Goal: Complete application form

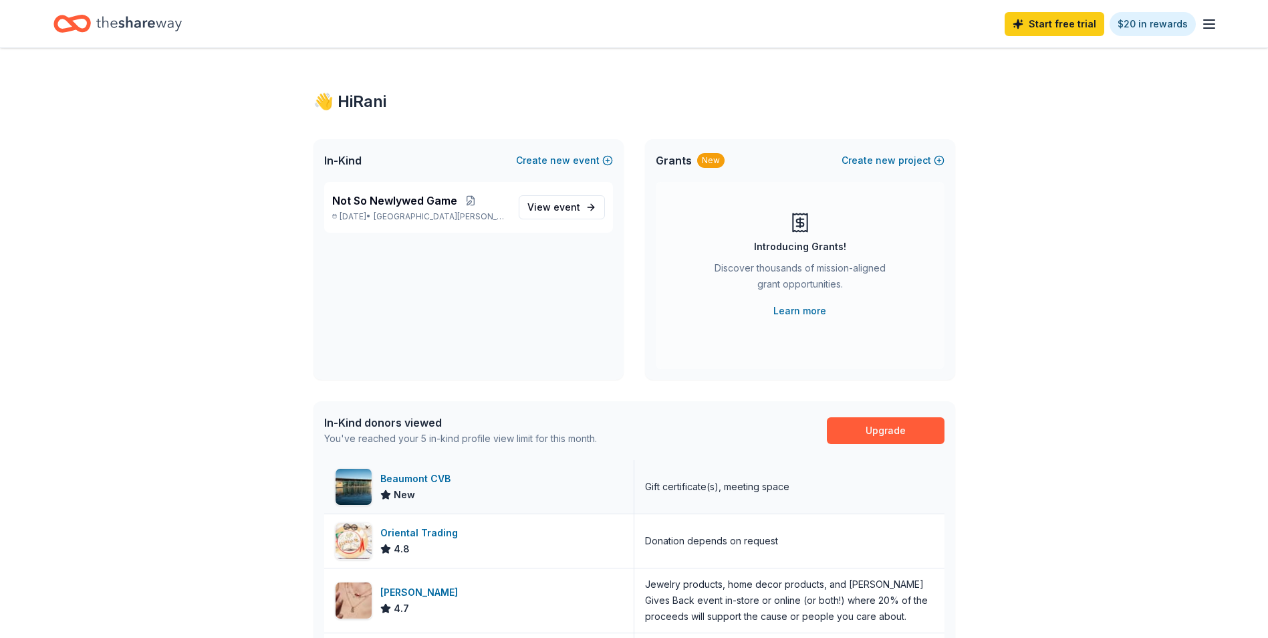
click at [422, 476] on div "Beaumont CVB" at bounding box center [418, 479] width 76 height 16
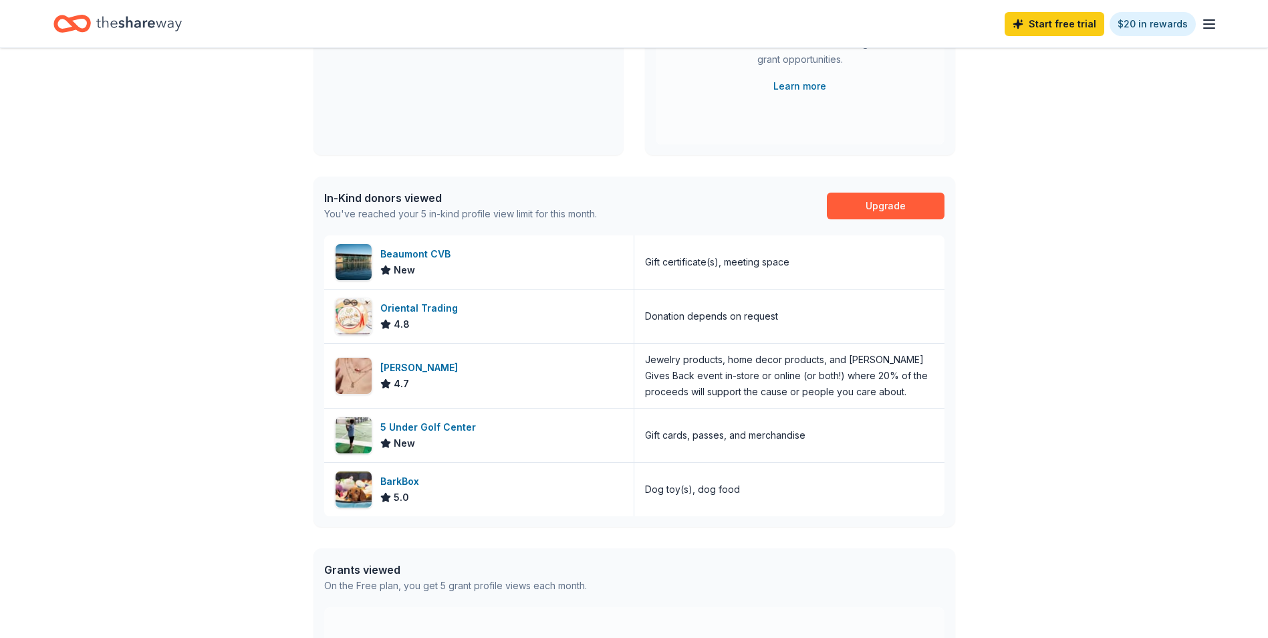
scroll to position [267, 0]
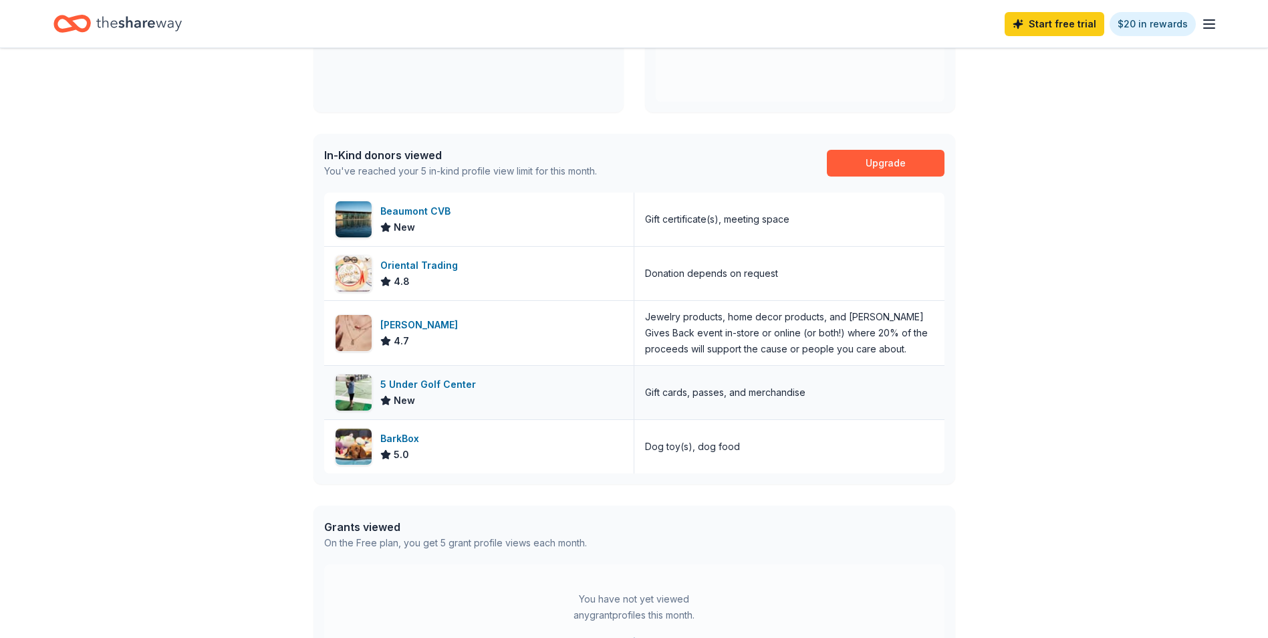
click at [463, 390] on div "5 Under Golf Center" at bounding box center [430, 384] width 101 height 16
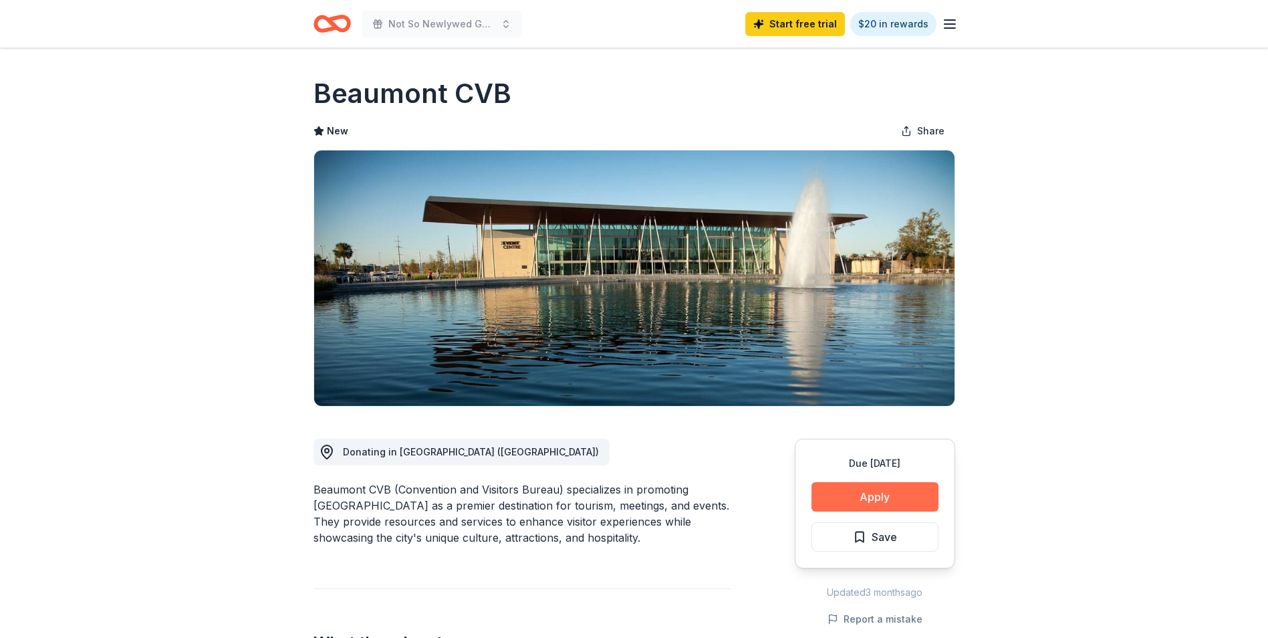
click at [900, 485] on button "Apply" at bounding box center [874, 496] width 127 height 29
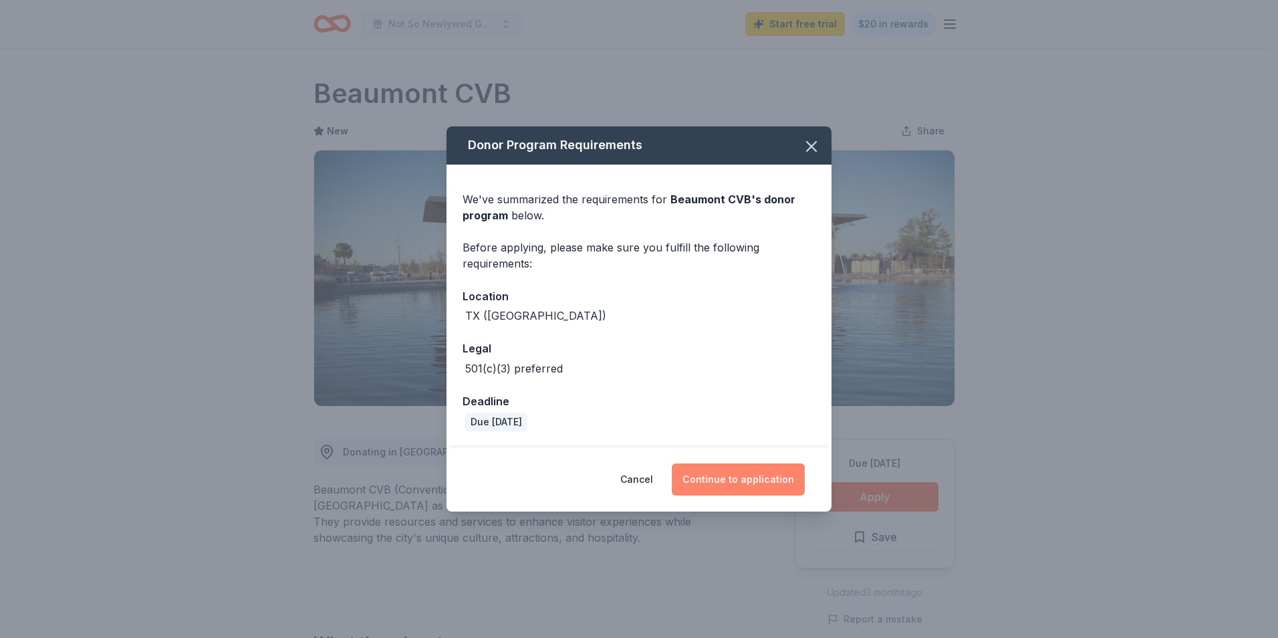
click at [755, 476] on button "Continue to application" at bounding box center [738, 479] width 133 height 32
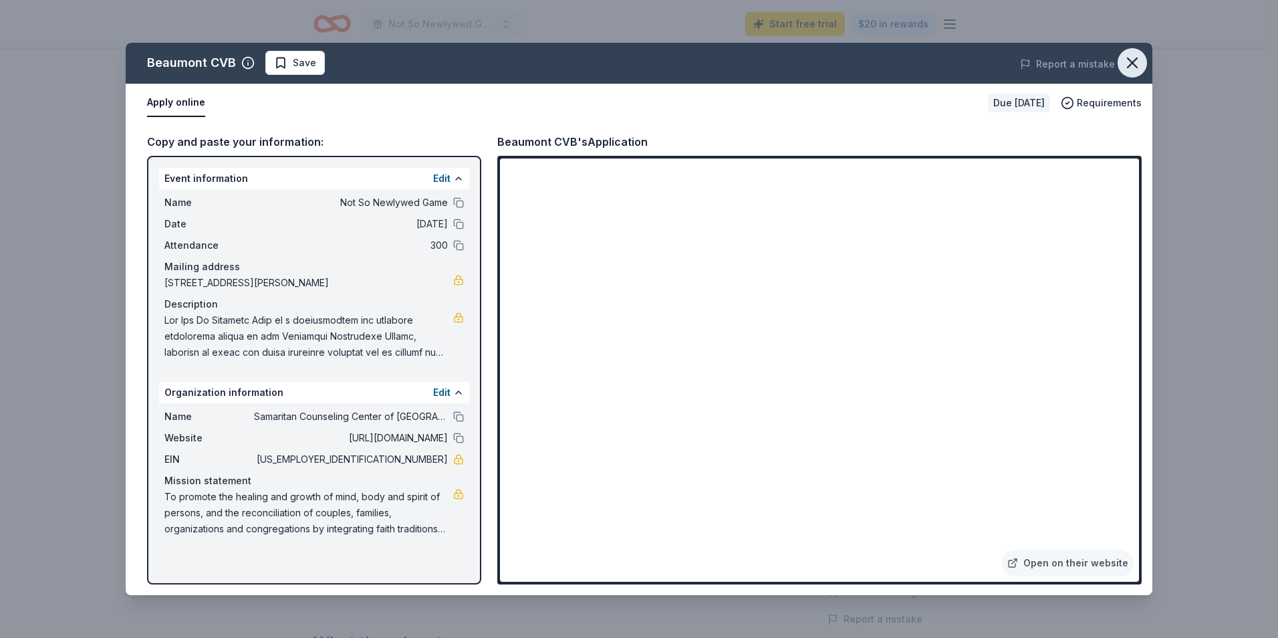
click at [1132, 68] on icon "button" at bounding box center [1132, 62] width 19 height 19
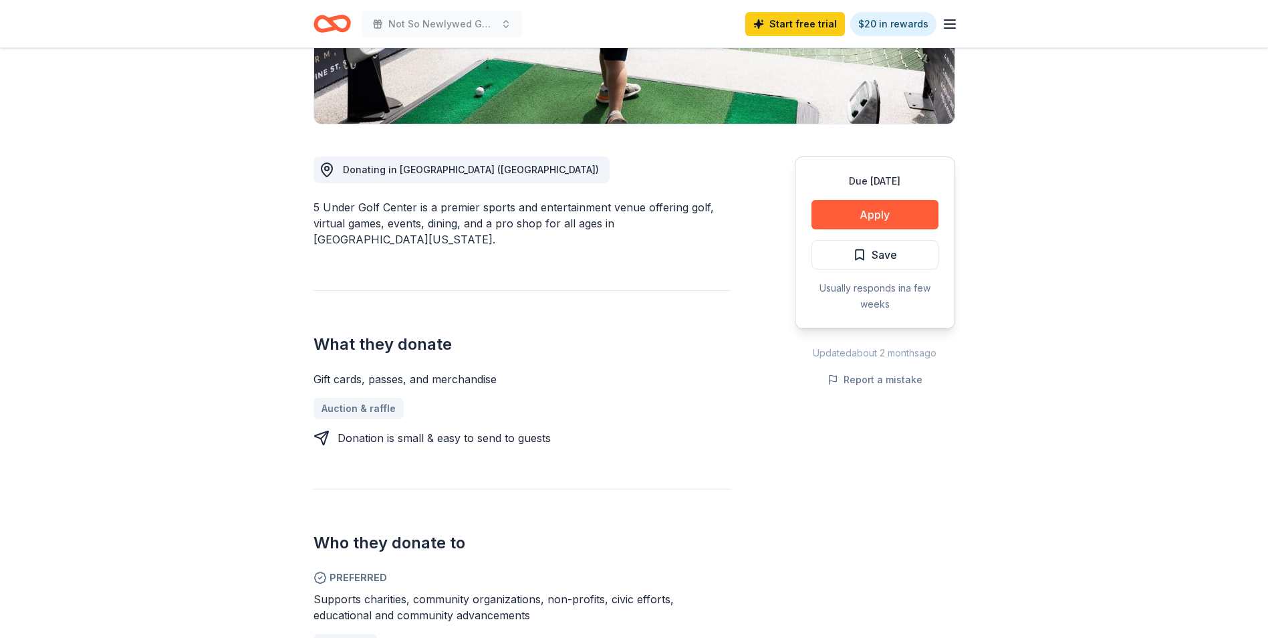
scroll to position [267, 0]
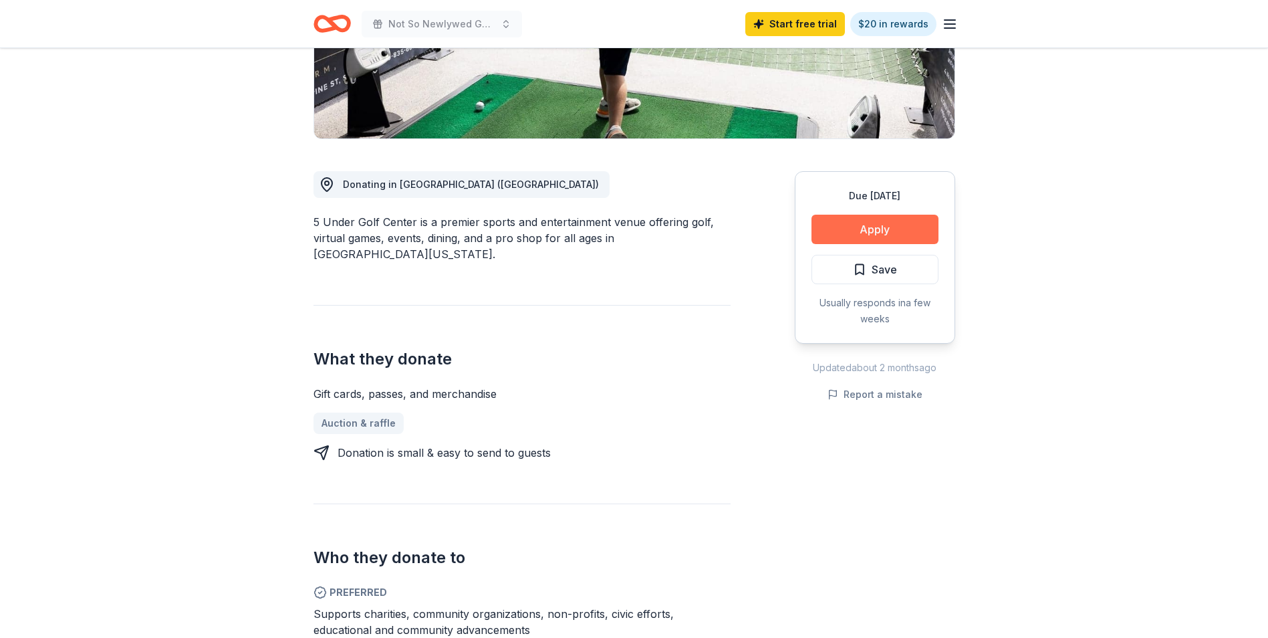
click at [894, 223] on button "Apply" at bounding box center [874, 229] width 127 height 29
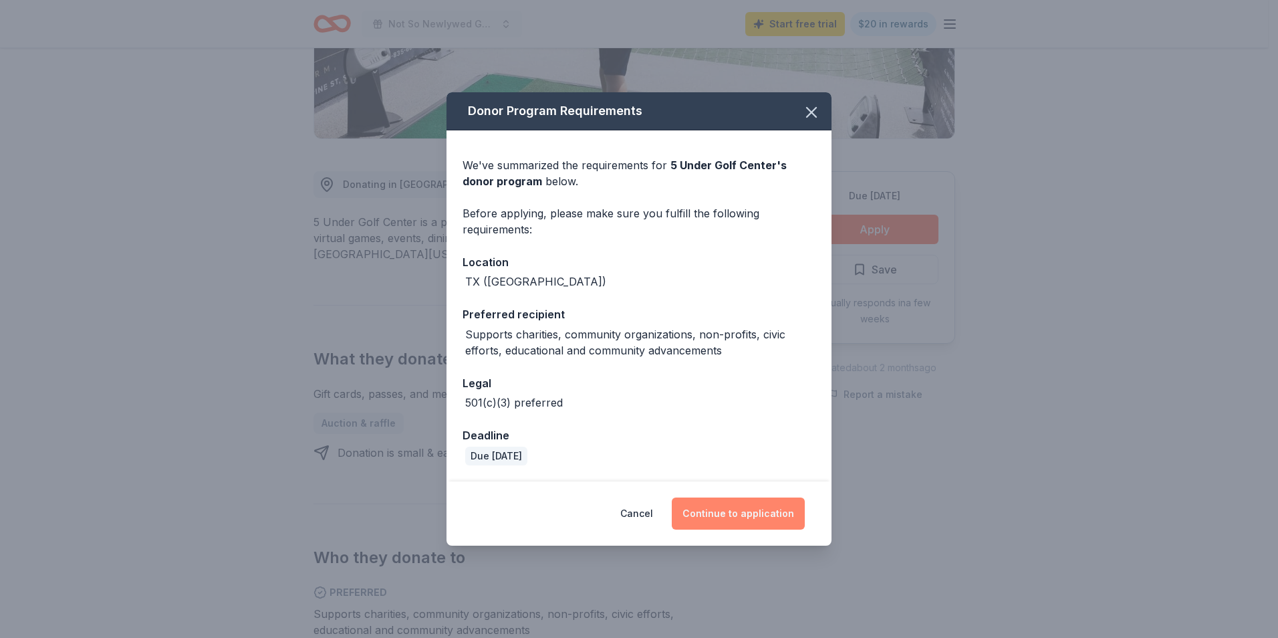
click at [767, 528] on button "Continue to application" at bounding box center [738, 513] width 133 height 32
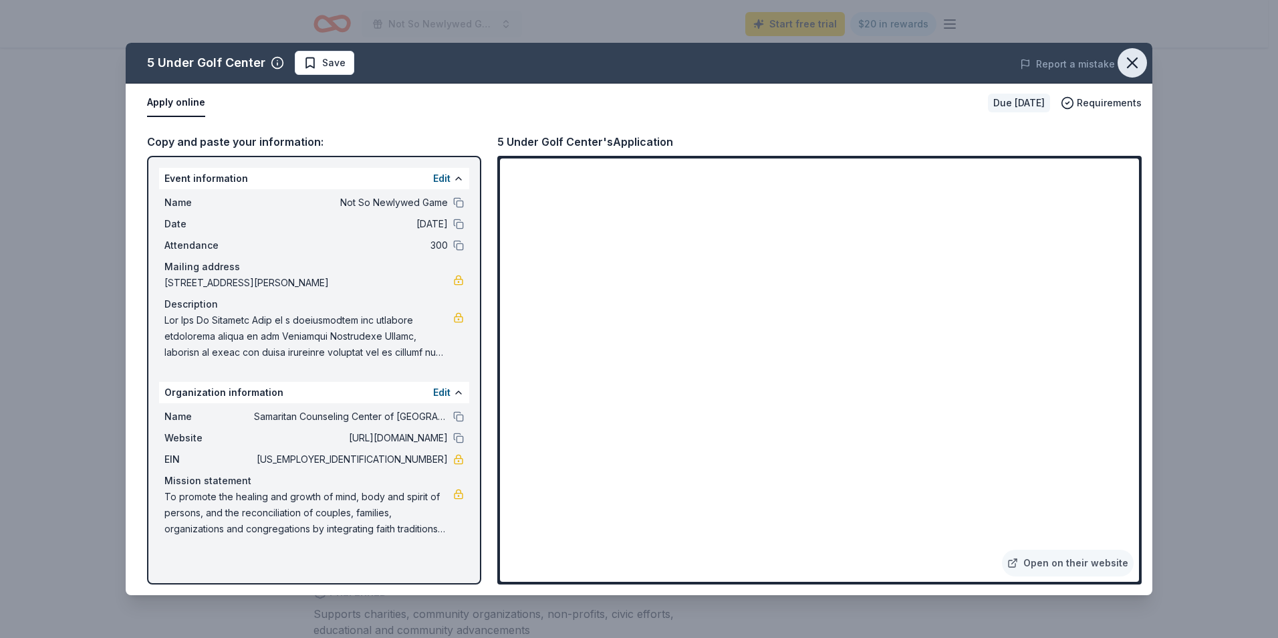
click at [1132, 56] on icon "button" at bounding box center [1132, 62] width 19 height 19
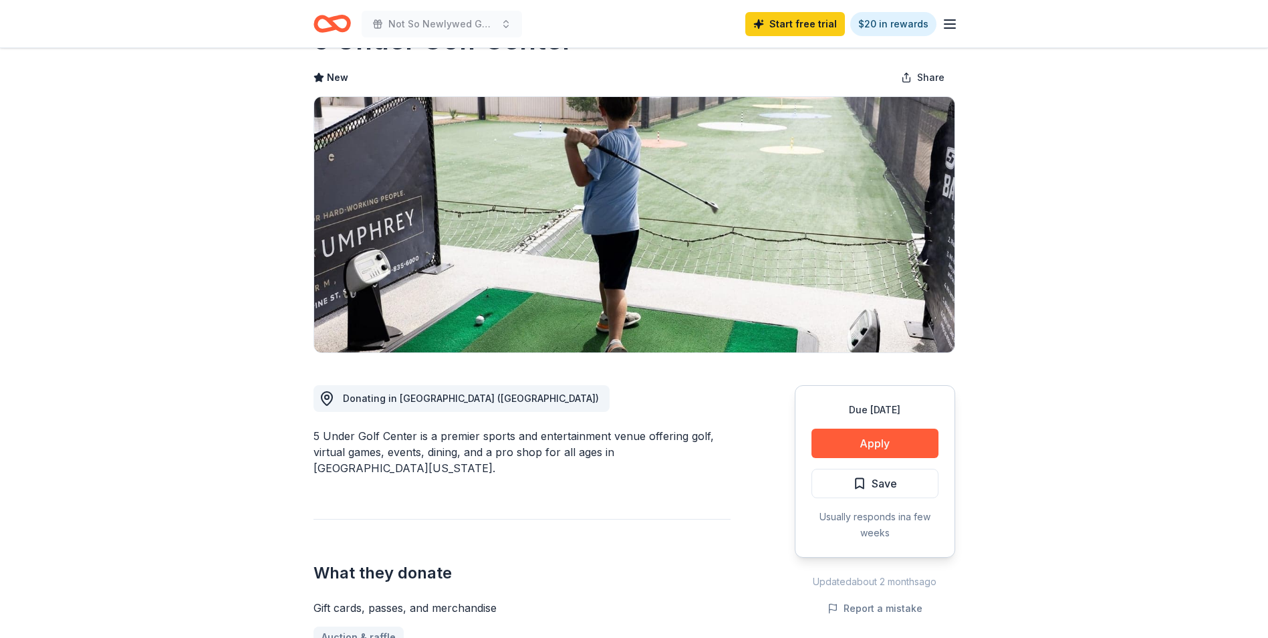
scroll to position [0, 0]
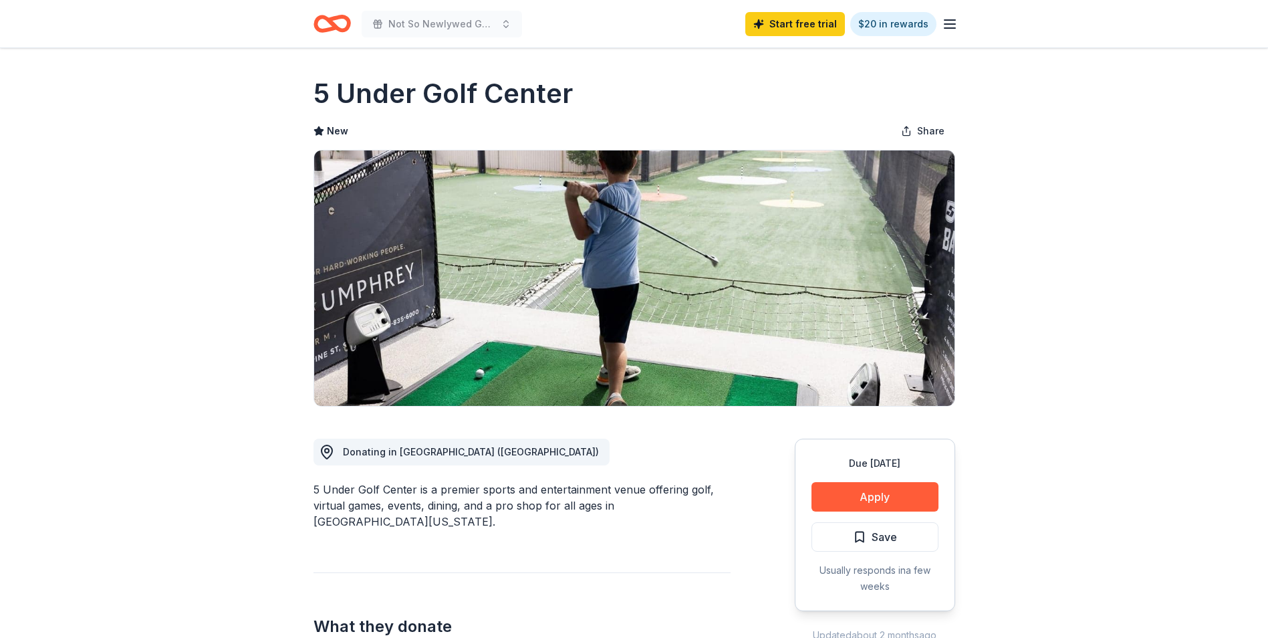
click at [958, 16] on div "Not So Newlywed Game Start free trial $20 in rewards" at bounding box center [634, 23] width 684 height 47
click at [958, 20] on div "Not So Newlywed Game Start free trial $20 in rewards" at bounding box center [634, 23] width 684 height 47
click at [956, 25] on icon "button" at bounding box center [950, 24] width 16 height 16
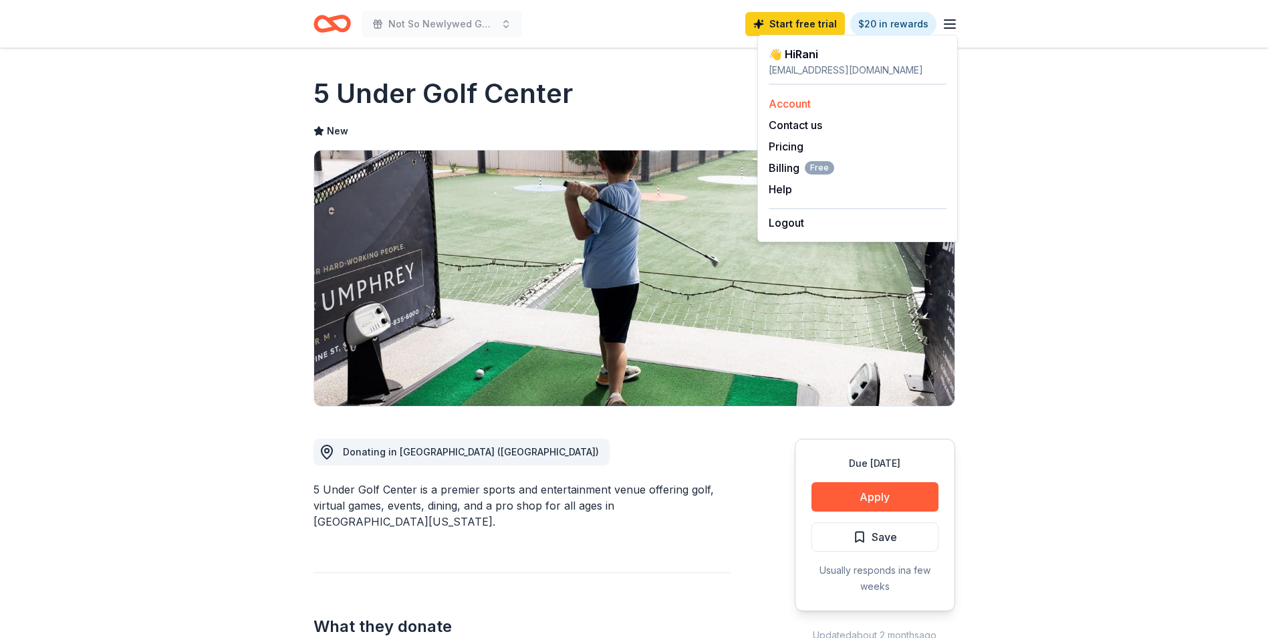
click at [797, 104] on link "Account" at bounding box center [790, 103] width 42 height 13
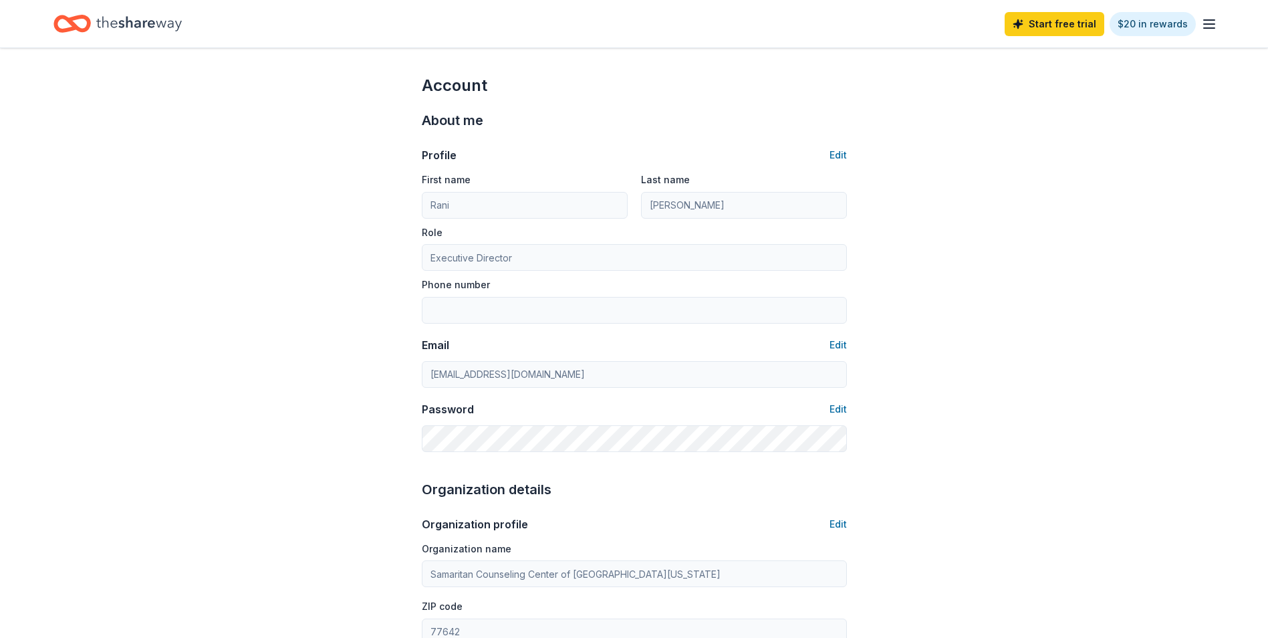
click at [94, 29] on div "Home" at bounding box center [117, 23] width 128 height 31
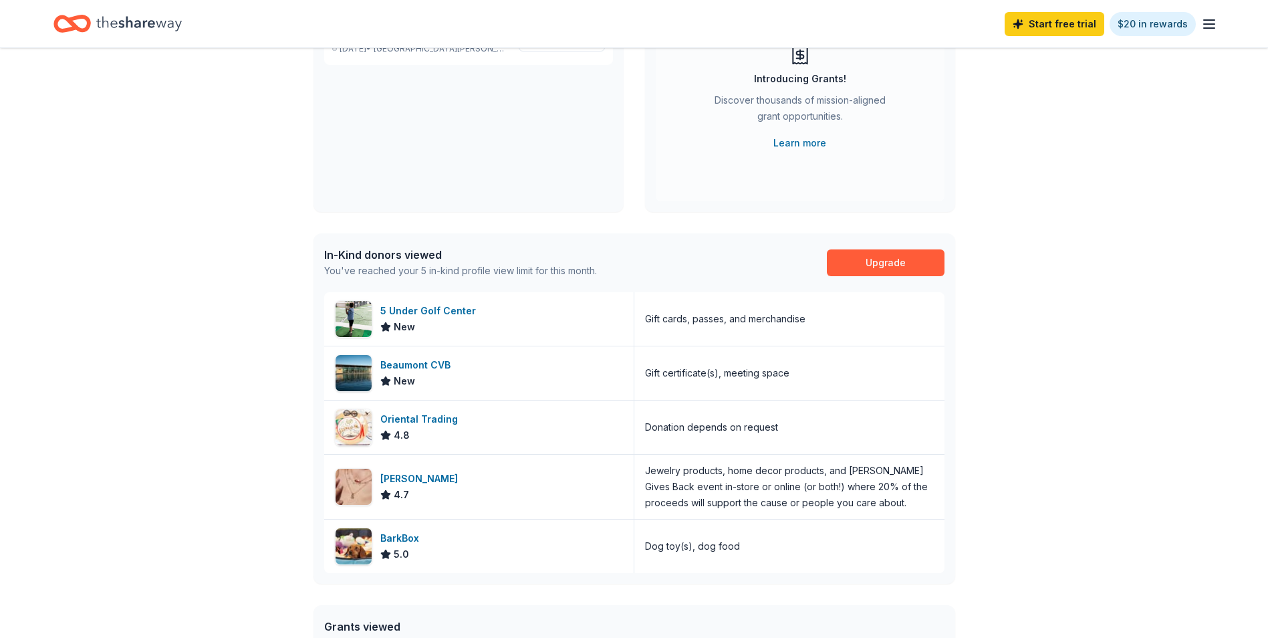
scroll to position [189, 0]
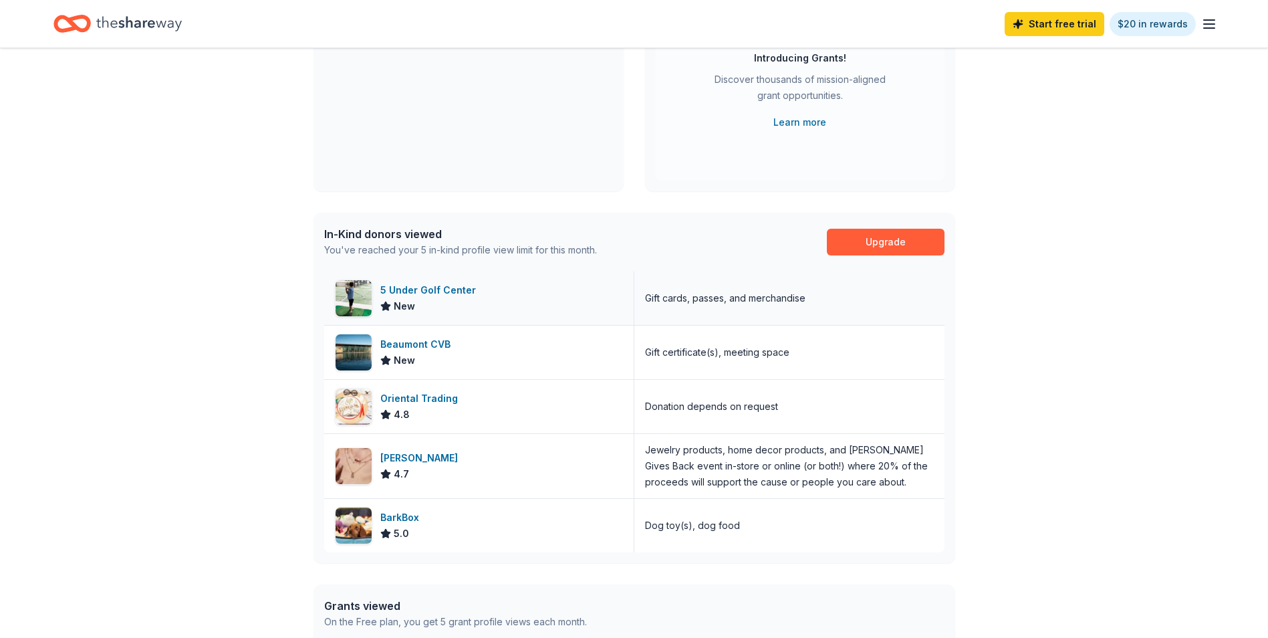
click at [463, 292] on div "5 Under Golf Center" at bounding box center [430, 290] width 101 height 16
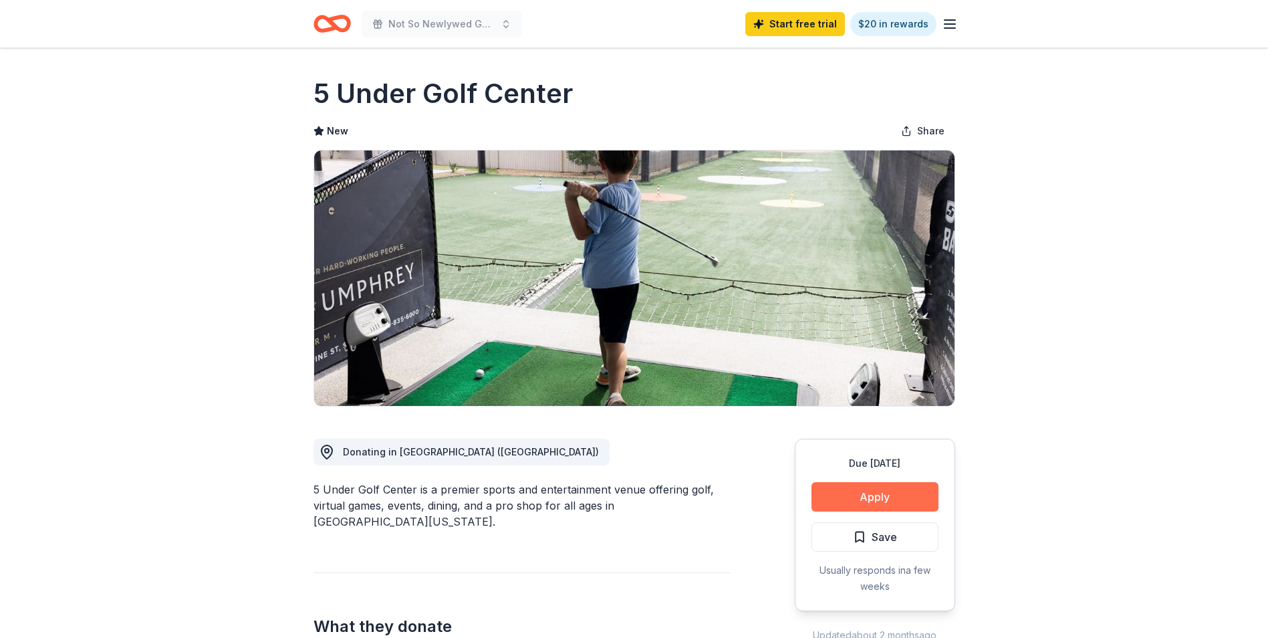
click at [888, 489] on button "Apply" at bounding box center [874, 496] width 127 height 29
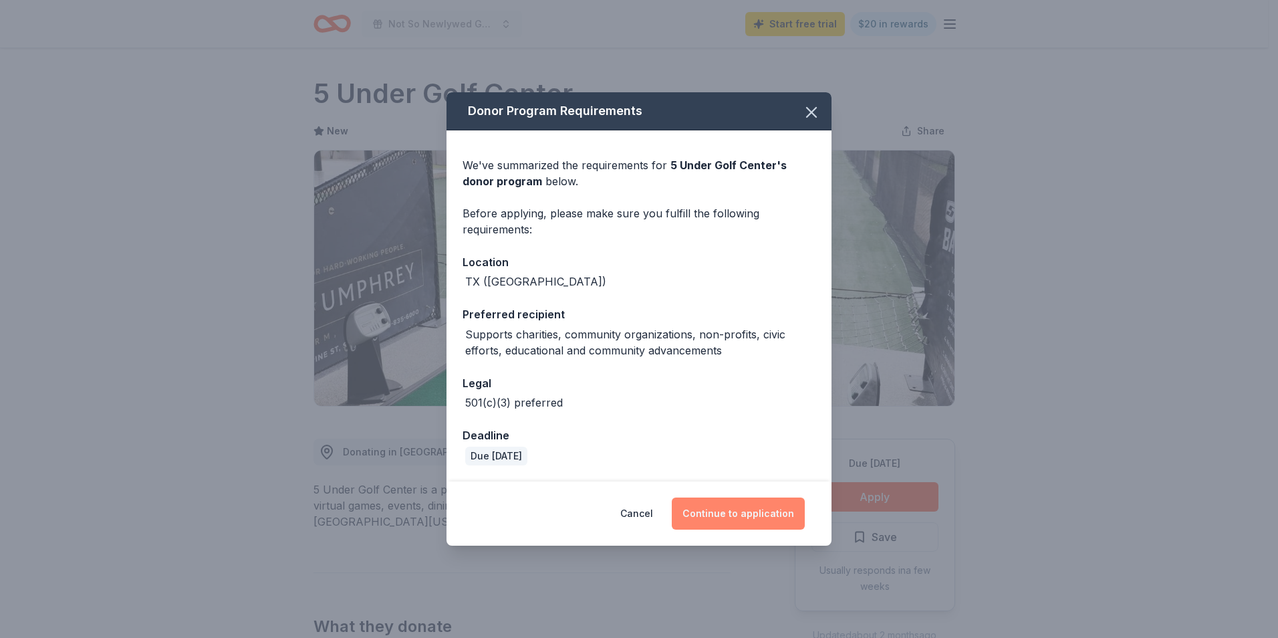
click at [691, 509] on button "Continue to application" at bounding box center [738, 513] width 133 height 32
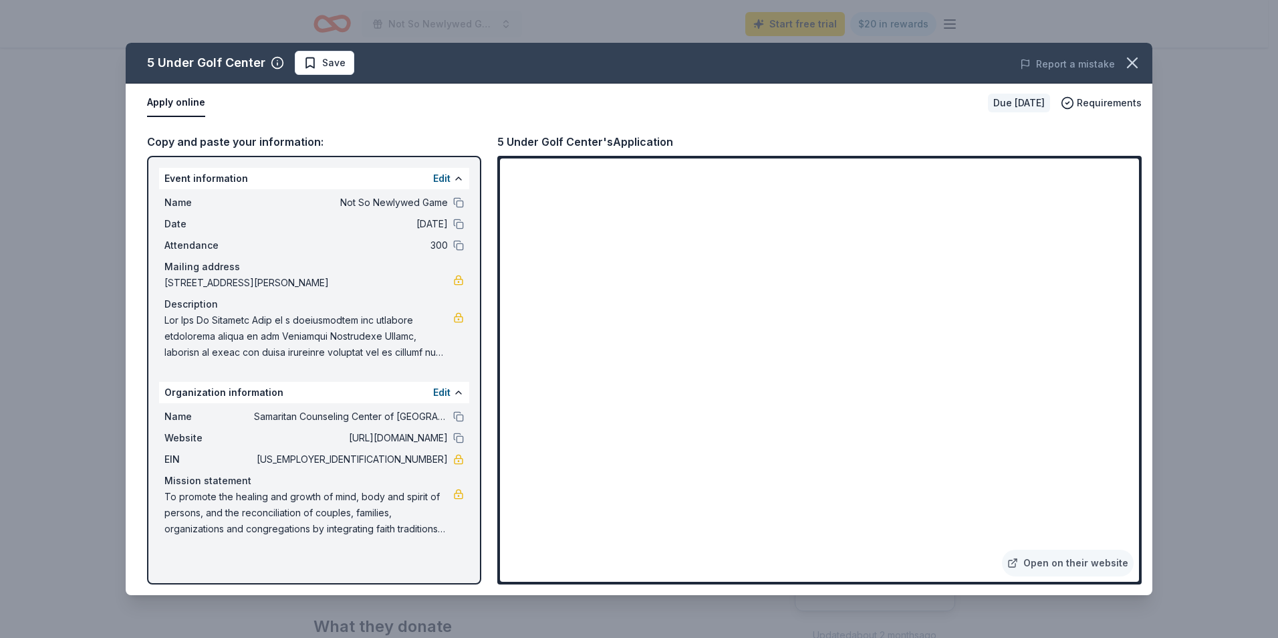
click at [1196, 428] on div "5 Under Golf Center Save Report a mistake Apply online Due in 110 days Requirem…" at bounding box center [639, 319] width 1278 height 638
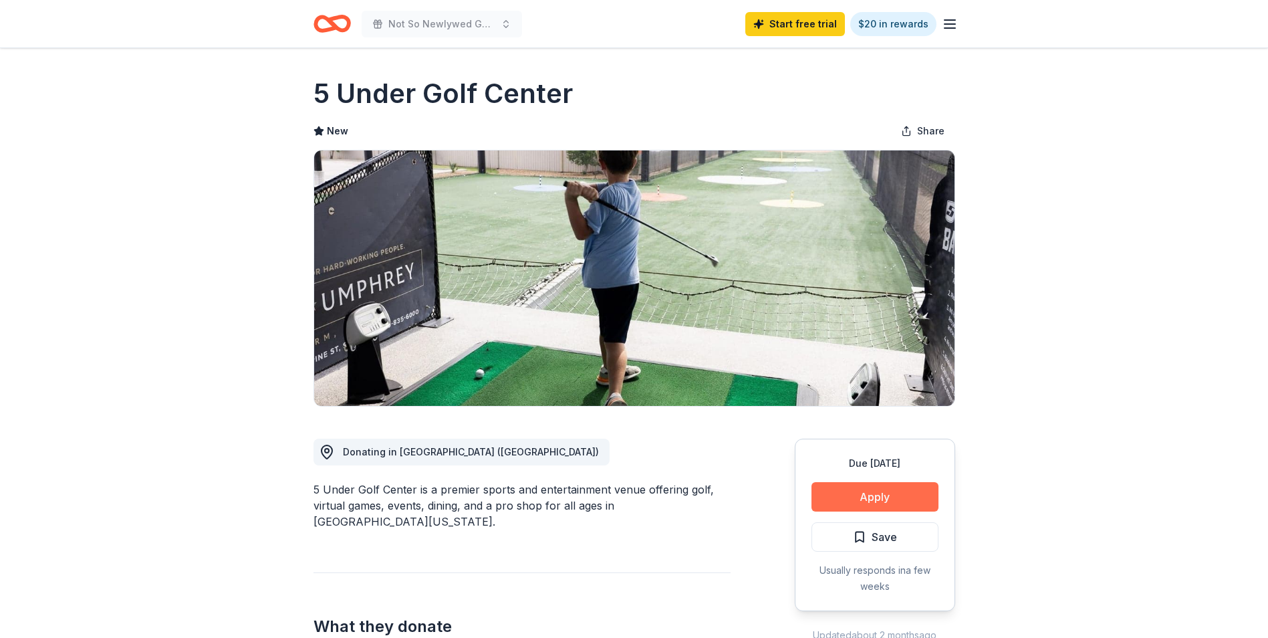
click at [883, 493] on button "Apply" at bounding box center [874, 496] width 127 height 29
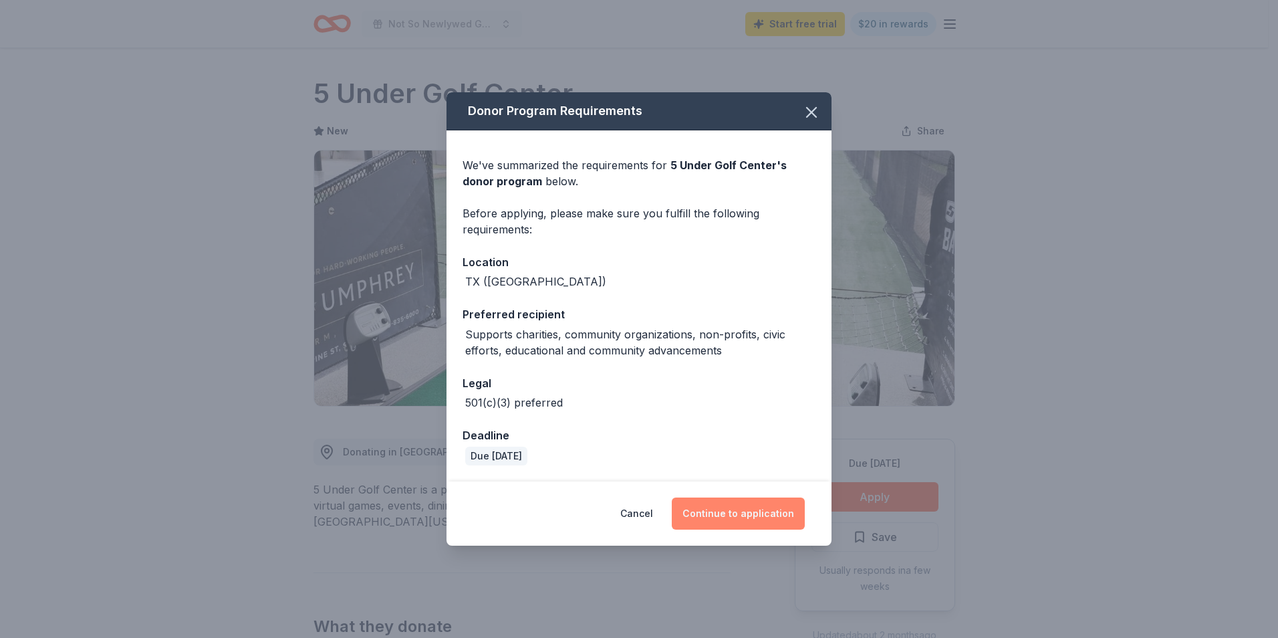
click at [720, 518] on button "Continue to application" at bounding box center [738, 513] width 133 height 32
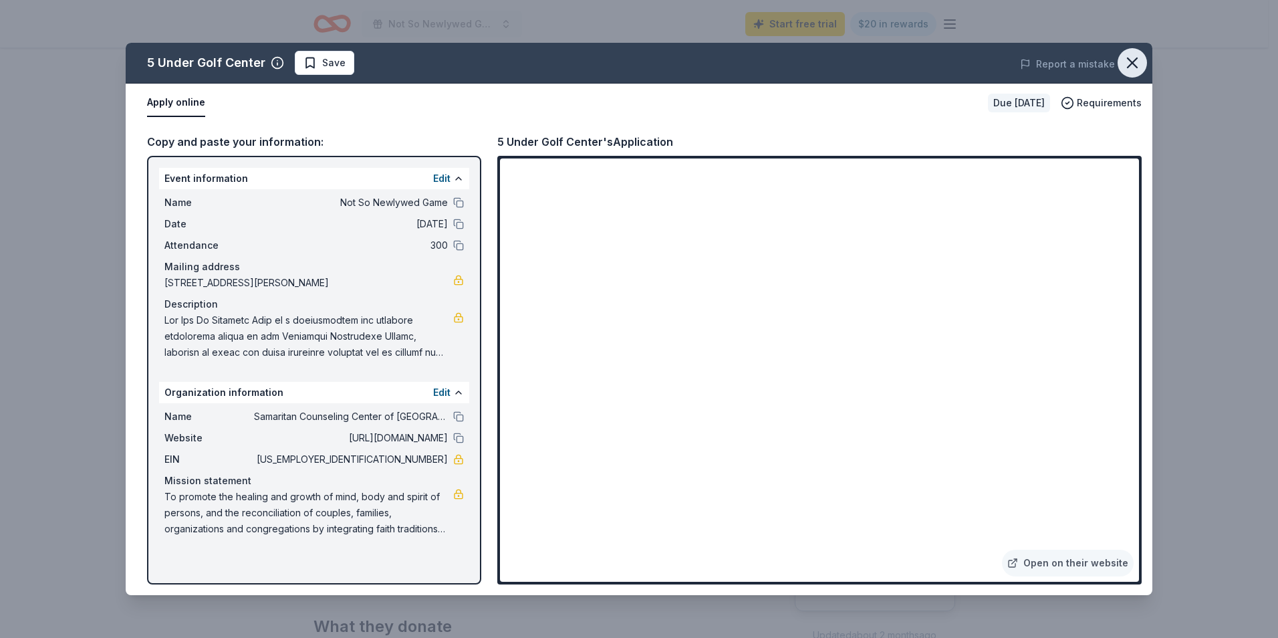
drag, startPoint x: 1138, startPoint y: 57, endPoint x: 1131, endPoint y: 63, distance: 9.1
click at [1138, 57] on icon "button" at bounding box center [1132, 62] width 19 height 19
